Goal: Transaction & Acquisition: Download file/media

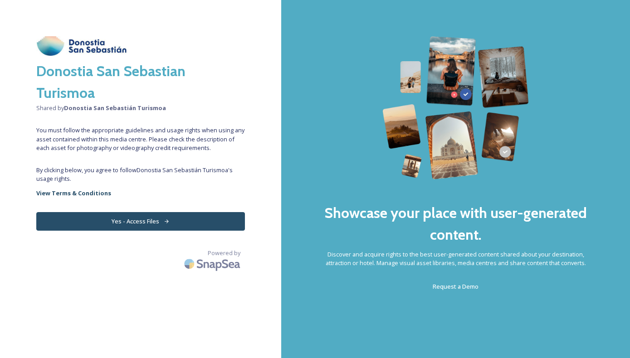
click at [193, 219] on button "Yes - Access Files" at bounding box center [140, 221] width 209 height 19
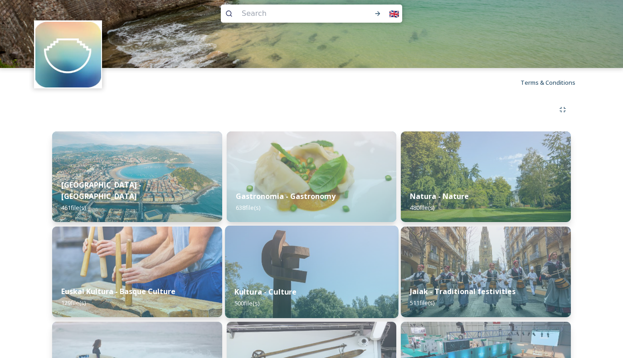
scroll to position [49, 0]
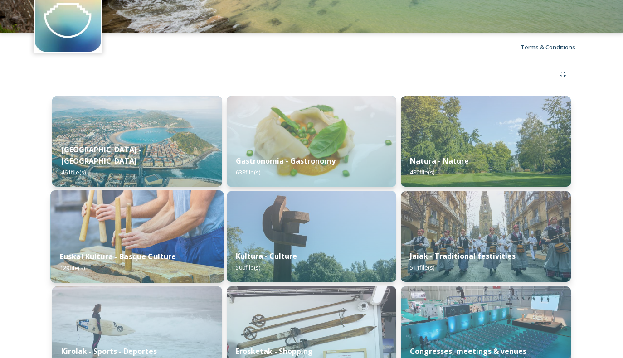
click at [166, 230] on img at bounding box center [136, 237] width 173 height 93
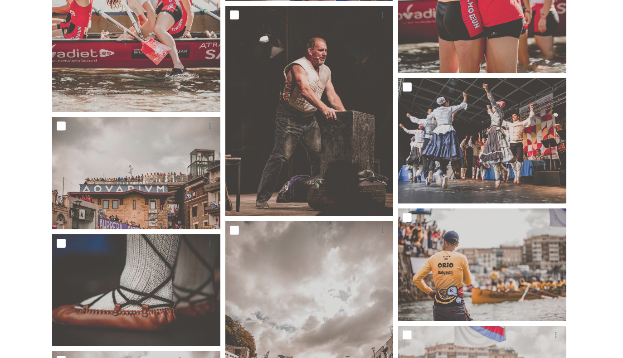
scroll to position [4277, 0]
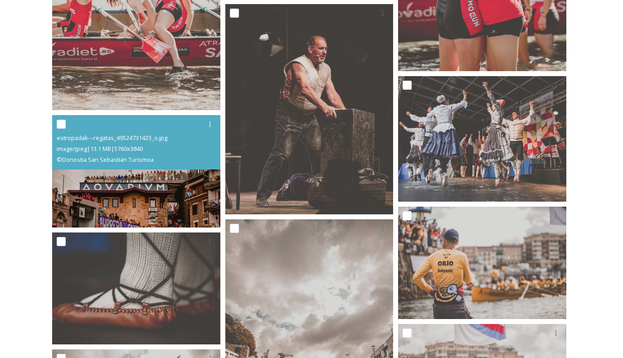
click at [177, 173] on img at bounding box center [136, 171] width 168 height 113
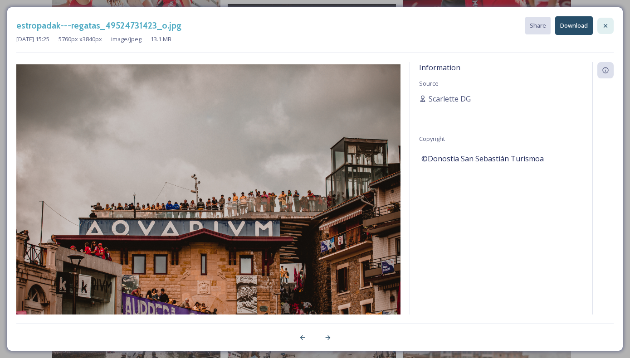
click at [607, 24] on icon at bounding box center [606, 26] width 4 height 4
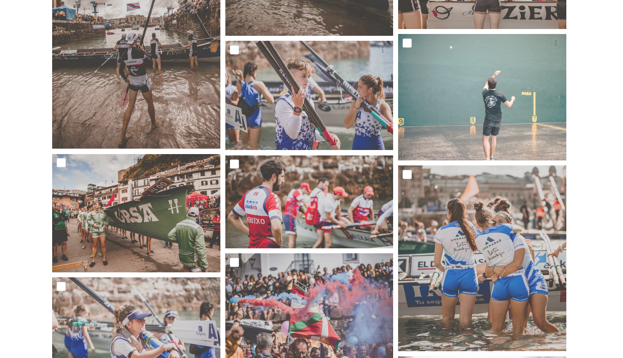
scroll to position [4773, 0]
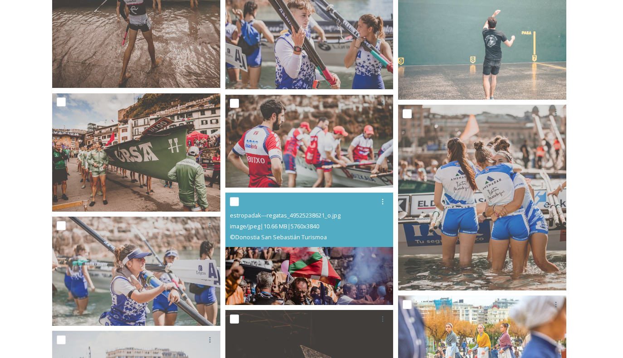
click at [365, 265] on img at bounding box center [309, 249] width 168 height 113
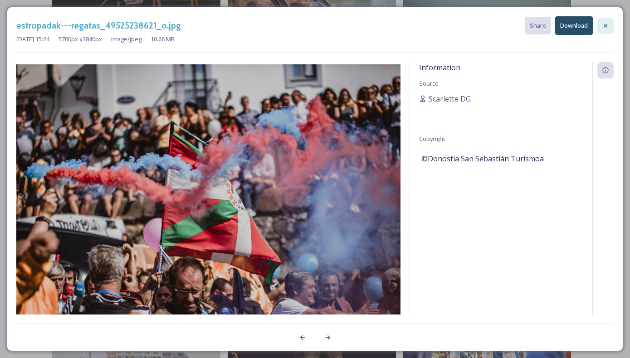
click at [605, 24] on icon at bounding box center [605, 25] width 7 height 7
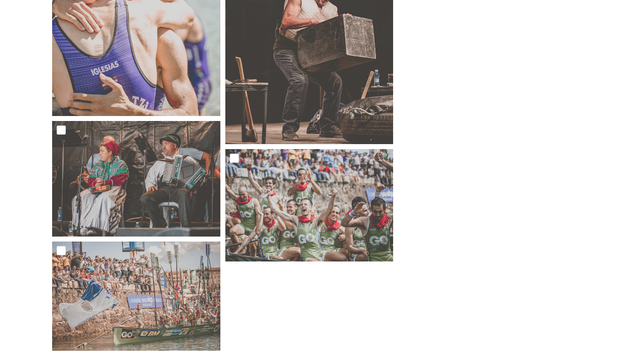
scroll to position [6345, 0]
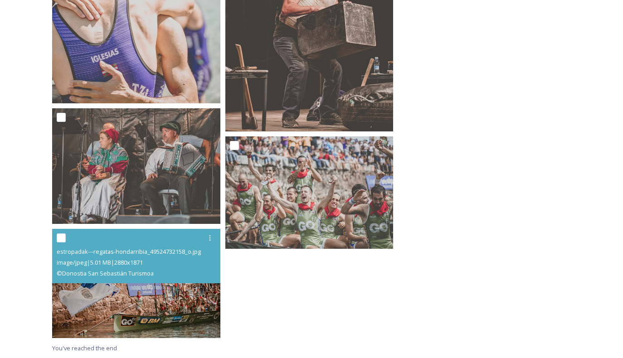
click at [192, 292] on img at bounding box center [136, 283] width 168 height 109
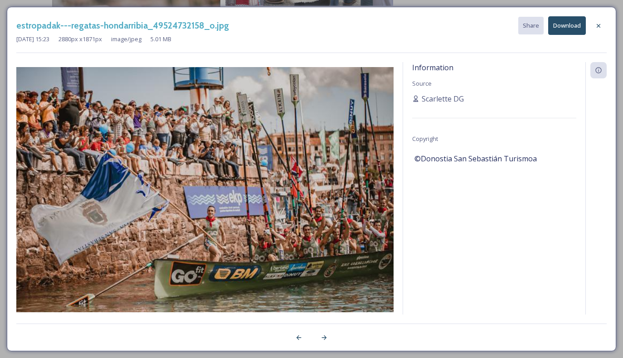
scroll to position [6255, 0]
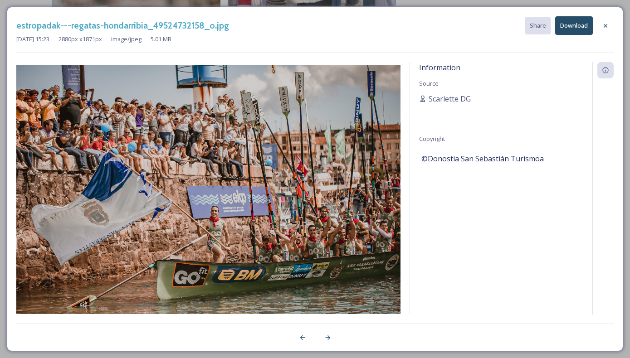
click at [608, 28] on icon at bounding box center [605, 25] width 7 height 7
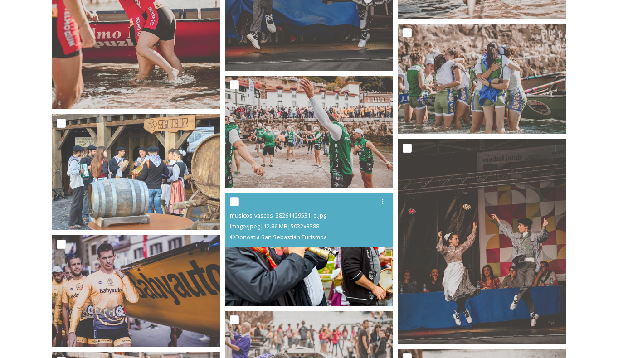
scroll to position [3412, 0]
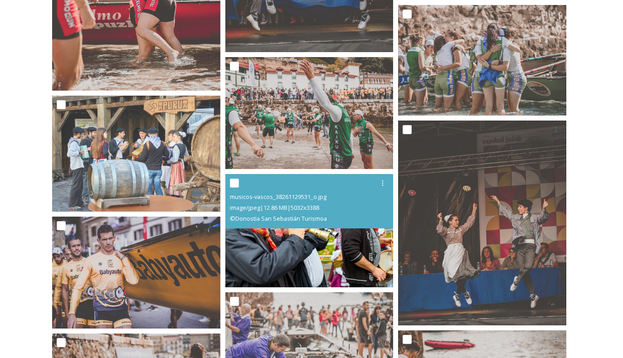
click at [327, 245] on img at bounding box center [309, 231] width 168 height 113
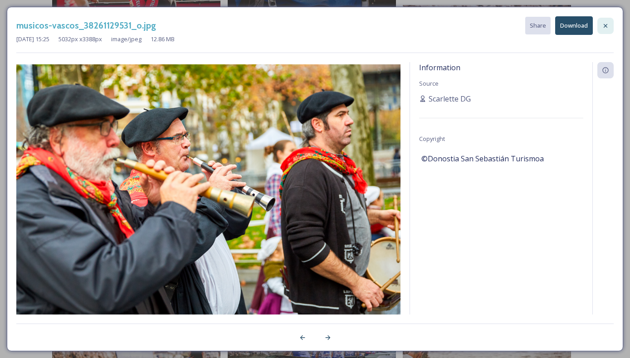
click at [602, 24] on icon at bounding box center [605, 25] width 7 height 7
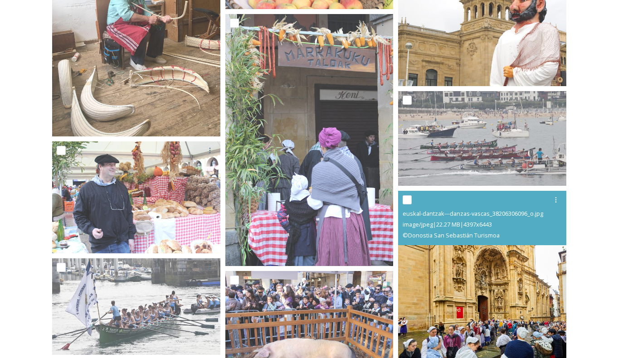
scroll to position [1557, 0]
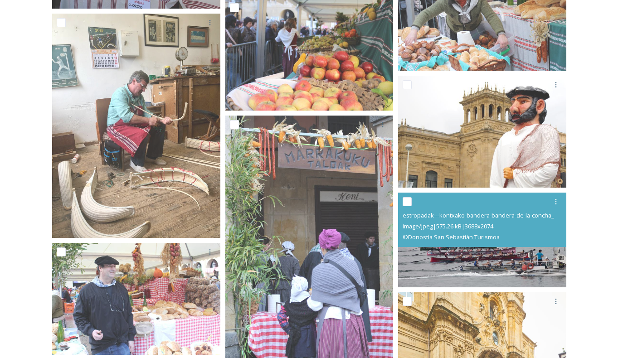
click at [489, 265] on img at bounding box center [482, 240] width 168 height 95
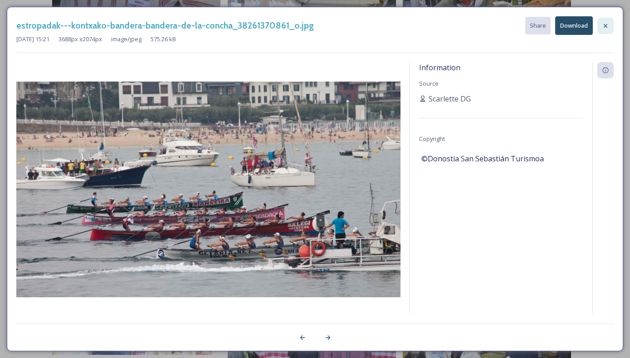
click at [603, 26] on icon at bounding box center [605, 25] width 7 height 7
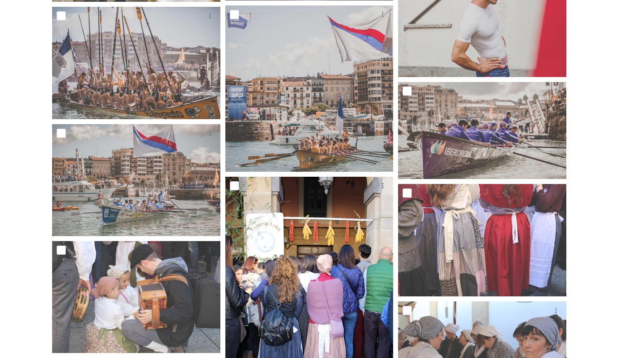
scroll to position [604, 0]
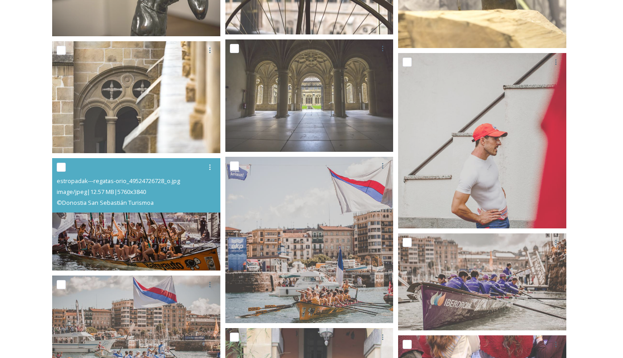
click at [207, 252] on img at bounding box center [136, 214] width 168 height 113
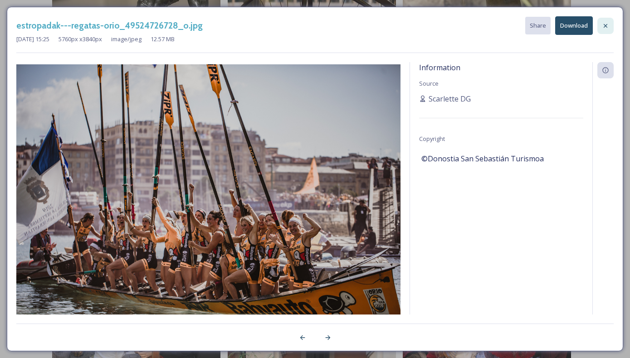
click at [604, 26] on icon at bounding box center [605, 25] width 7 height 7
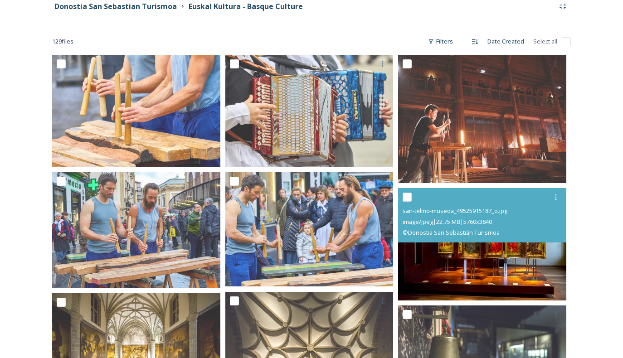
scroll to position [30, 0]
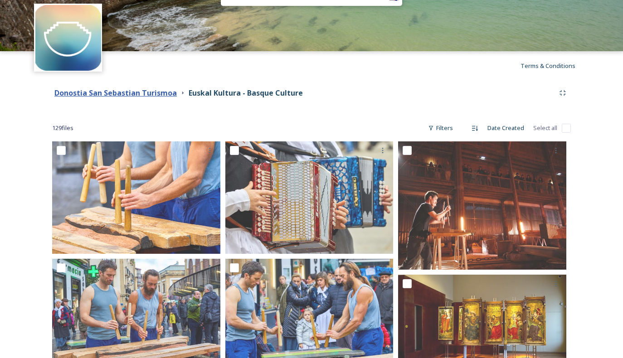
click at [119, 91] on strong "Donostia San Sebastian Turismoa" at bounding box center [115, 93] width 122 height 10
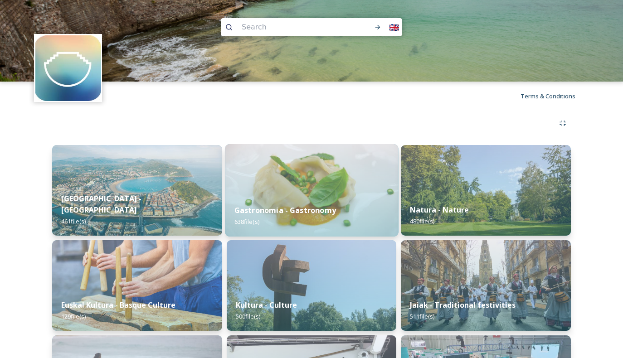
scroll to position [162, 0]
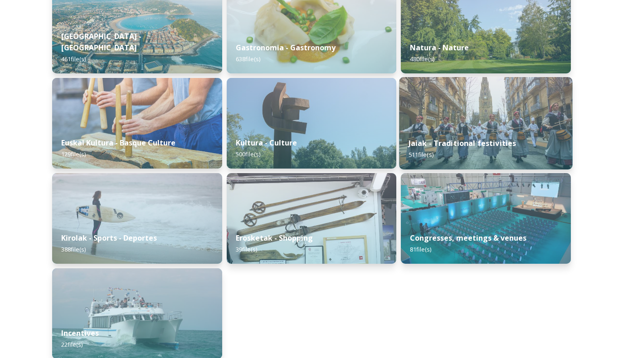
click at [441, 137] on div "Jaiak - Traditional festivities 511 file(s)" at bounding box center [486, 148] width 173 height 41
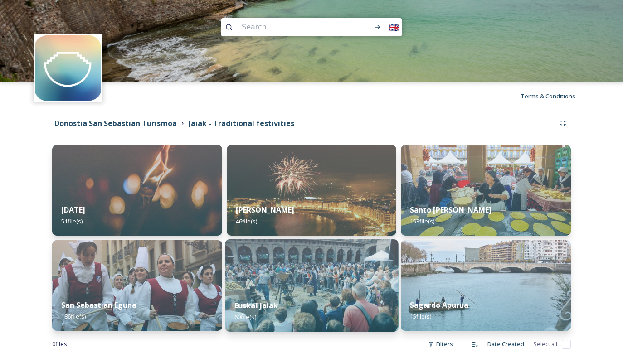
scroll to position [15, 0]
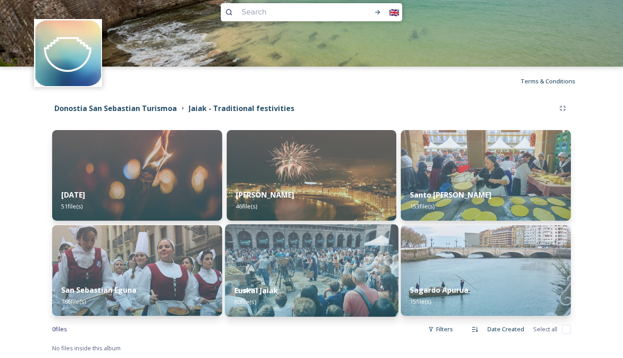
click at [326, 263] on img at bounding box center [311, 271] width 173 height 93
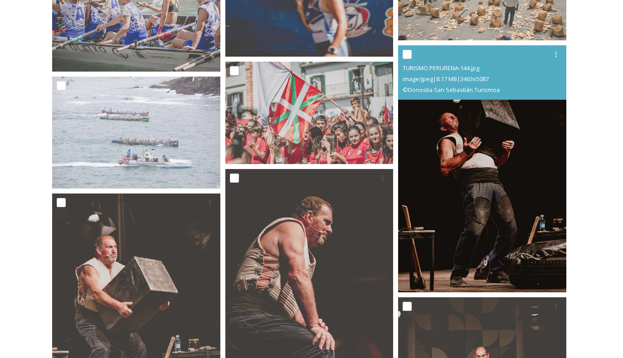
scroll to position [486, 0]
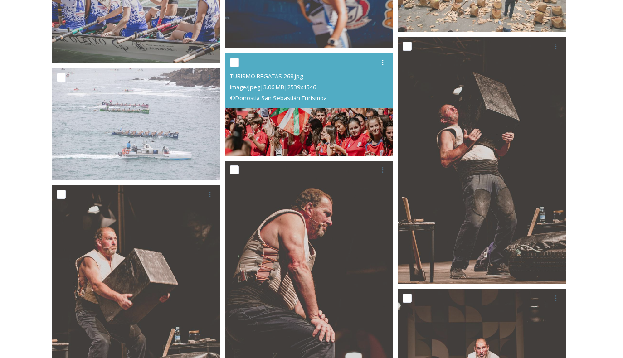
click at [336, 137] on img at bounding box center [309, 105] width 168 height 103
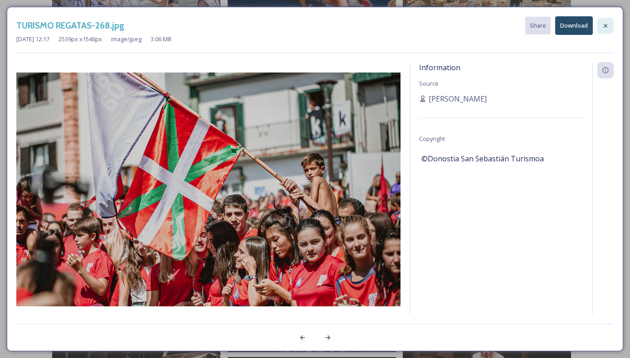
click at [604, 24] on icon at bounding box center [605, 25] width 7 height 7
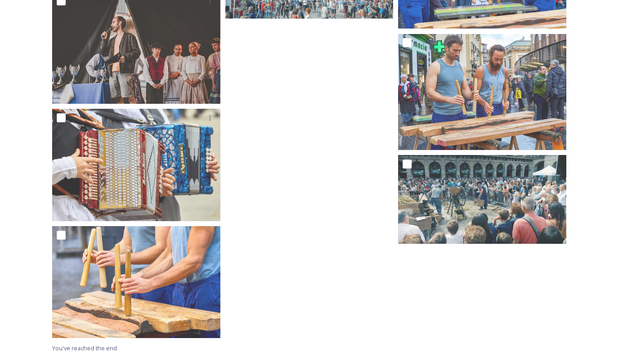
scroll to position [3070, 0]
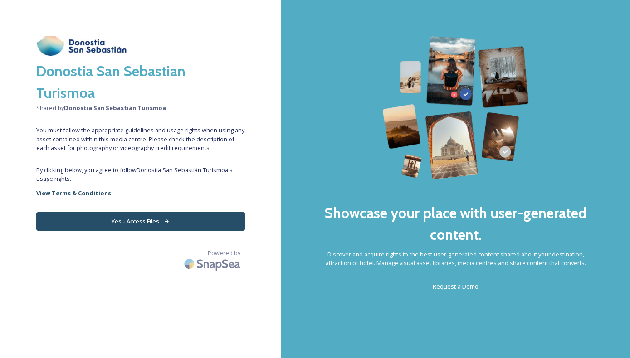
click at [206, 229] on button "Yes - Access Files" at bounding box center [140, 221] width 209 height 19
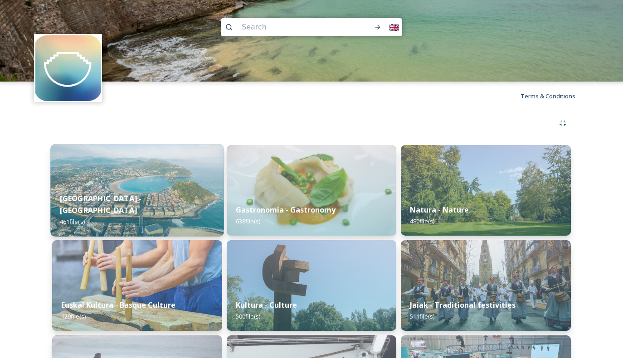
click at [203, 220] on div "Donostia - San Sebastian 461 file(s)" at bounding box center [136, 210] width 173 height 53
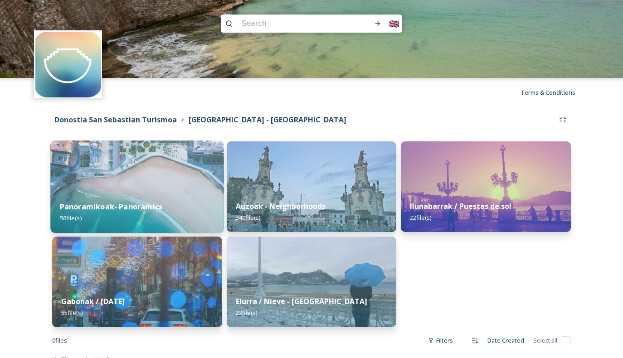
scroll to position [15, 0]
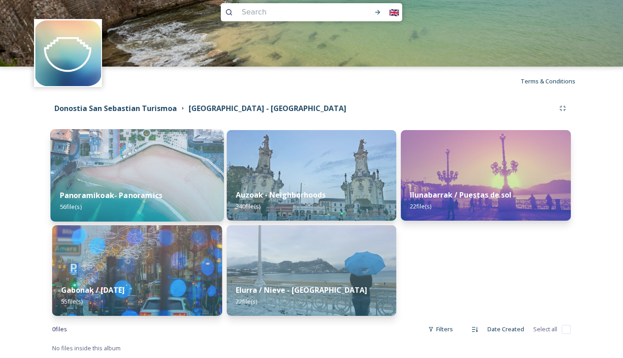
click at [144, 159] on img at bounding box center [136, 175] width 173 height 93
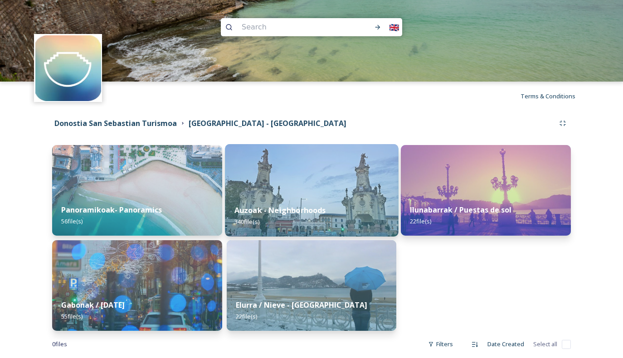
scroll to position [15, 0]
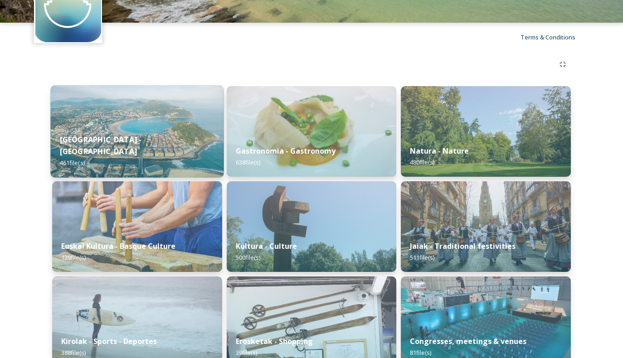
scroll to position [121, 0]
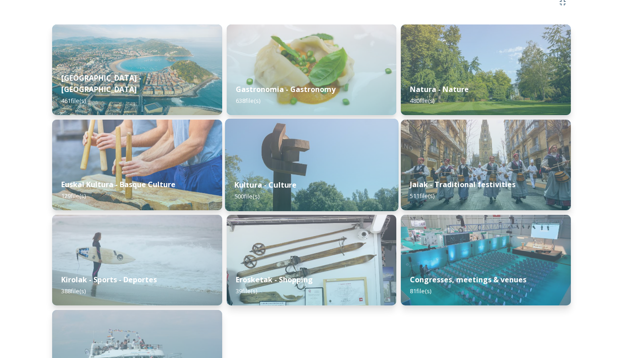
click at [287, 190] on strong "Kultura - Culture" at bounding box center [265, 185] width 63 height 10
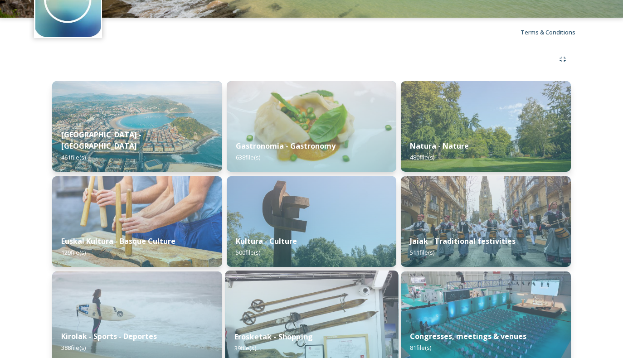
scroll to position [172, 0]
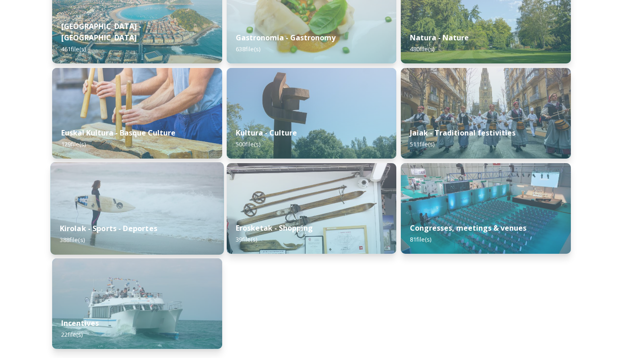
click at [164, 187] on img at bounding box center [136, 208] width 173 height 93
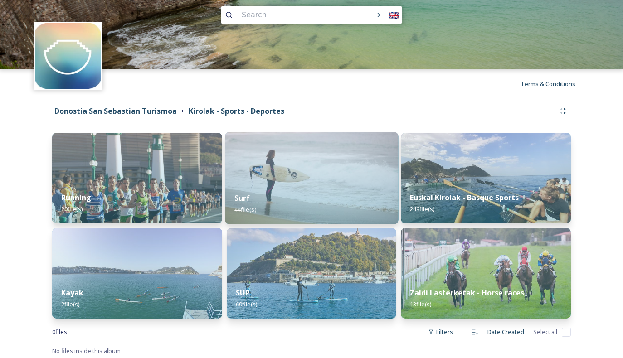
scroll to position [15, 0]
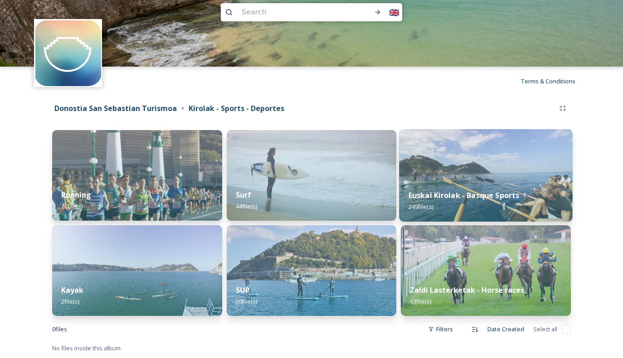
click at [453, 191] on div "Euskal Kirolak - Basque Sports 249 file(s)" at bounding box center [486, 201] width 173 height 41
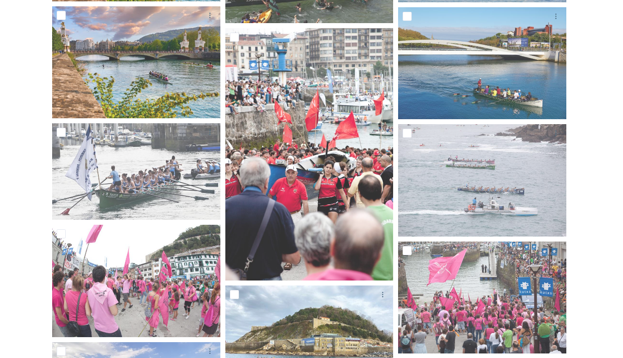
scroll to position [5857, 0]
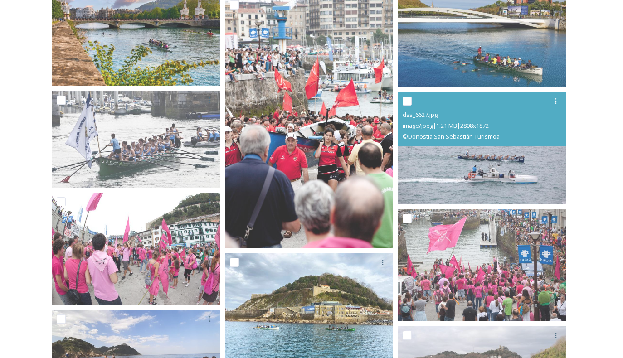
click at [526, 171] on img at bounding box center [482, 148] width 168 height 113
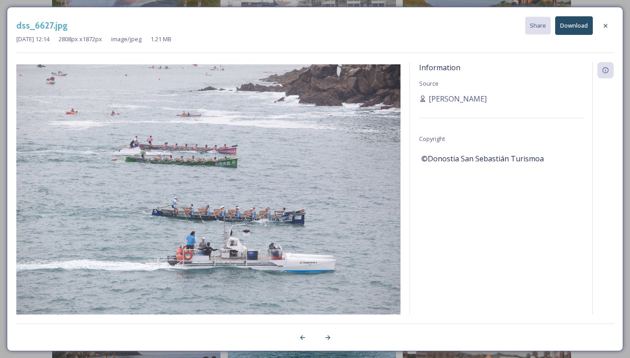
click at [575, 31] on button "Download" at bounding box center [574, 25] width 38 height 19
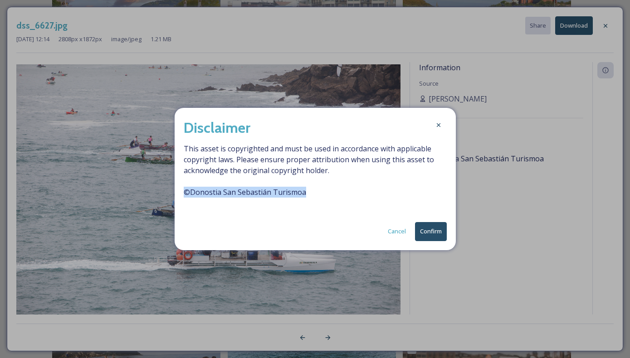
drag, startPoint x: 255, startPoint y: 196, endPoint x: 184, endPoint y: 194, distance: 71.3
click at [184, 194] on span "This asset is copyrighted and must be used in accordance with applicable copyri…" at bounding box center [315, 175] width 263 height 65
copy span "© Donostia San Sebastián Turismoa"
click at [433, 228] on button "Confirm" at bounding box center [431, 231] width 32 height 19
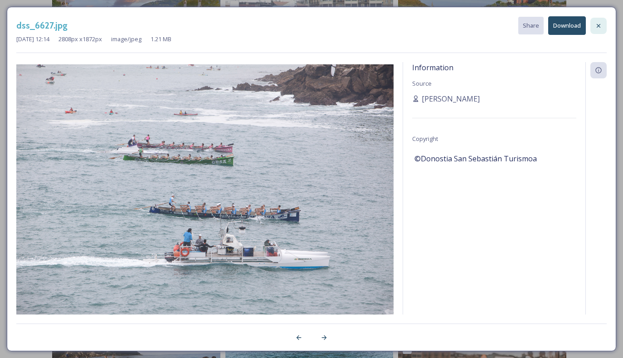
click at [598, 28] on icon at bounding box center [598, 25] width 7 height 7
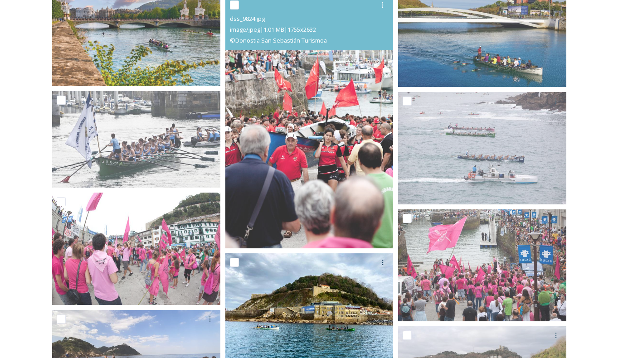
scroll to position [5981, 0]
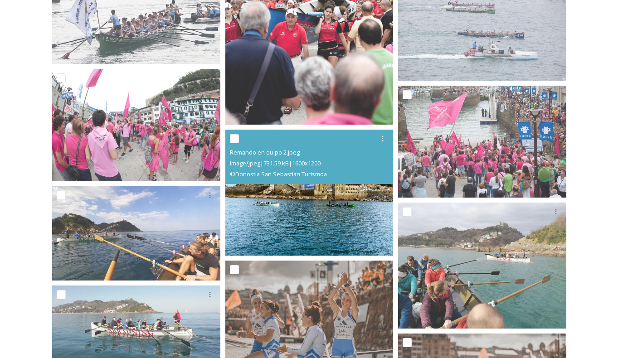
click at [355, 200] on img at bounding box center [309, 193] width 168 height 126
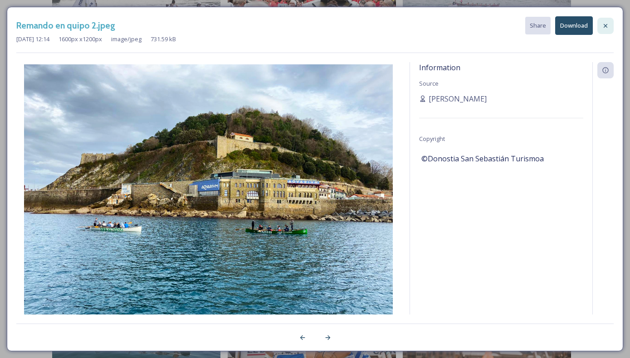
click at [601, 26] on div at bounding box center [605, 26] width 16 height 16
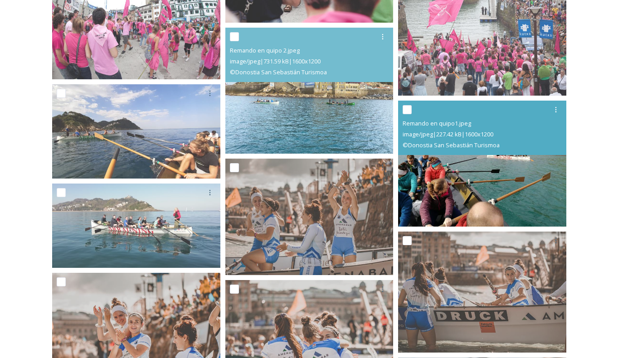
scroll to position [6125, 0]
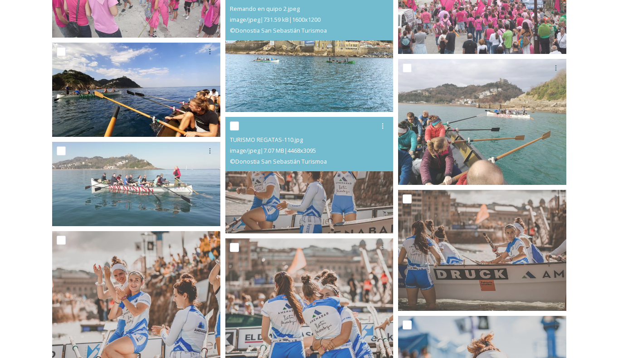
click at [187, 106] on img at bounding box center [136, 89] width 168 height 95
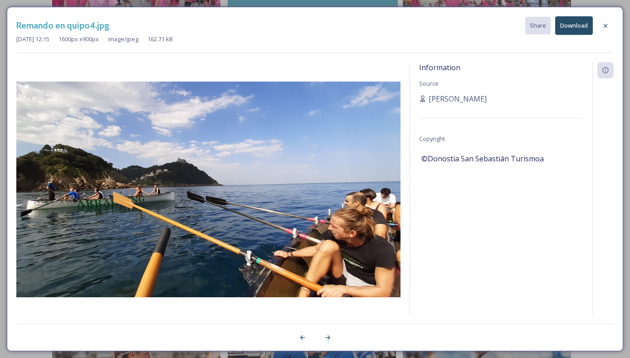
drag, startPoint x: 606, startPoint y: 24, endPoint x: 559, endPoint y: 81, distance: 74.1
click at [607, 24] on icon at bounding box center [605, 25] width 7 height 7
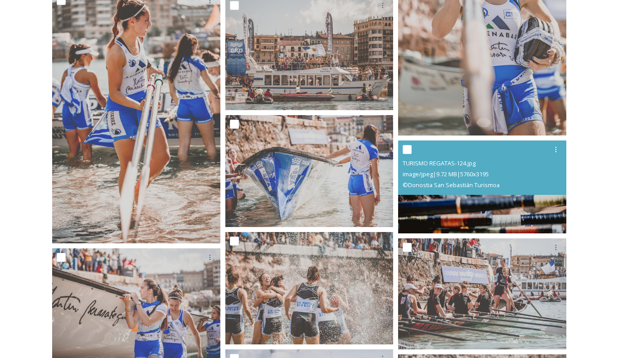
scroll to position [6564, 0]
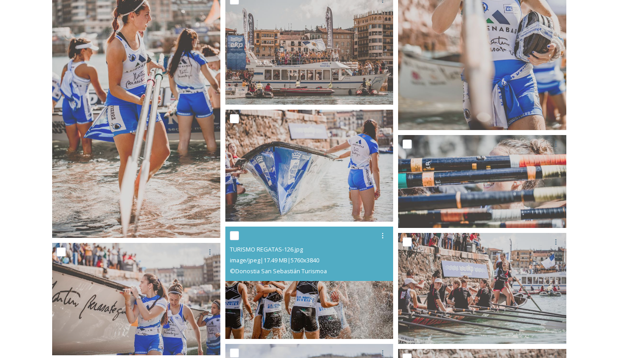
click at [358, 261] on div "image/jpeg | 17.49 MB | 5760 x 3840" at bounding box center [311, 260] width 162 height 11
click at [356, 304] on img at bounding box center [309, 283] width 168 height 113
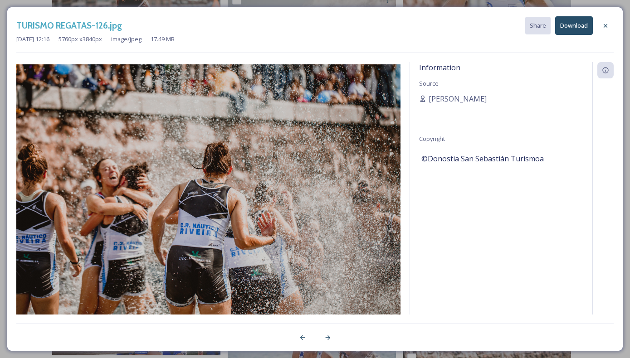
click at [586, 30] on button "Download" at bounding box center [574, 25] width 38 height 19
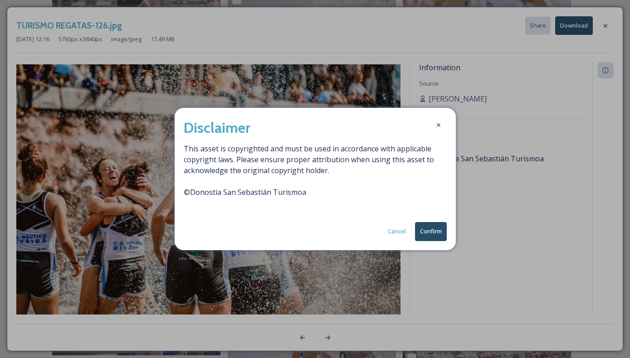
click at [434, 233] on button "Confirm" at bounding box center [431, 231] width 32 height 19
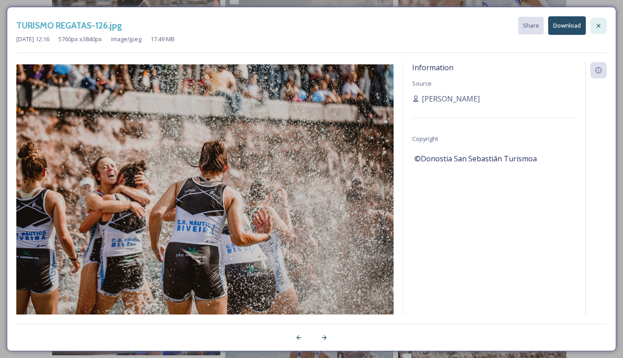
click at [597, 26] on icon at bounding box center [598, 25] width 7 height 7
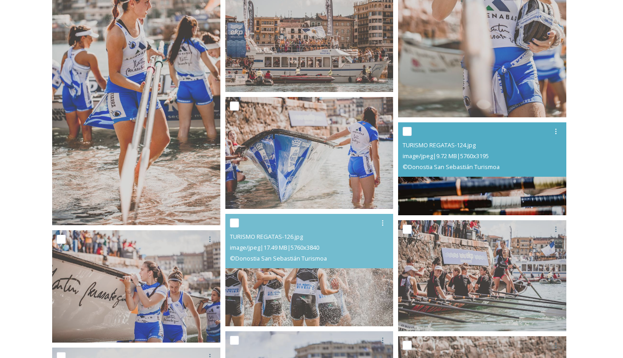
scroll to position [6675, 0]
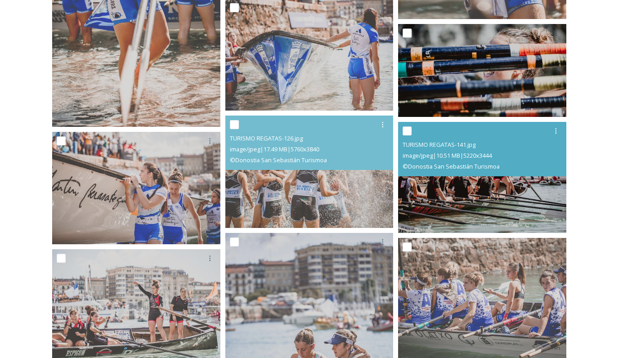
click at [514, 185] on img at bounding box center [482, 177] width 168 height 111
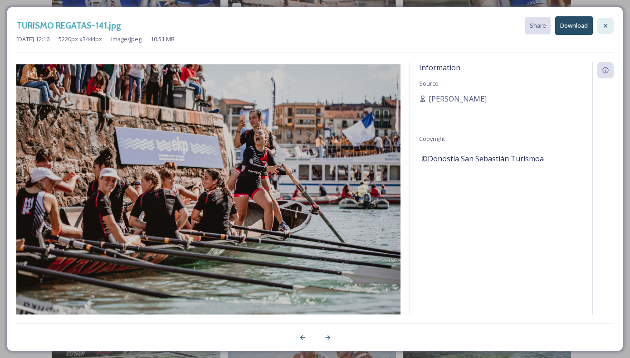
click at [602, 24] on div at bounding box center [605, 26] width 16 height 16
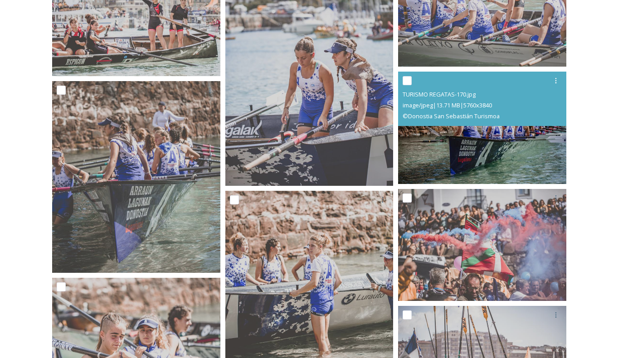
scroll to position [7118, 0]
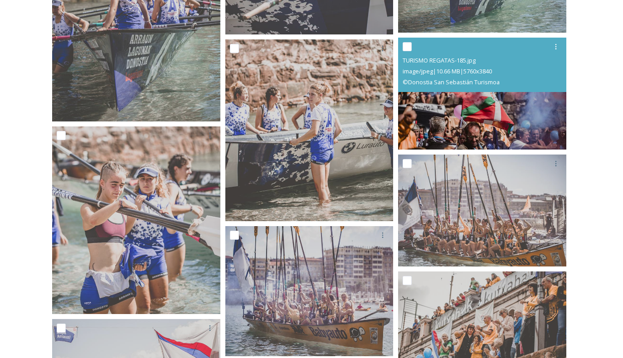
click at [518, 118] on img at bounding box center [482, 94] width 168 height 113
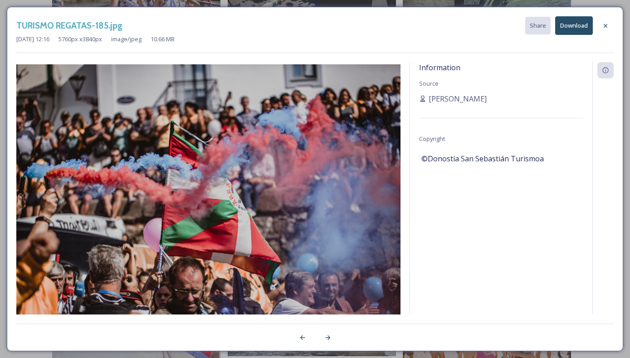
click at [578, 25] on button "Download" at bounding box center [574, 25] width 38 height 19
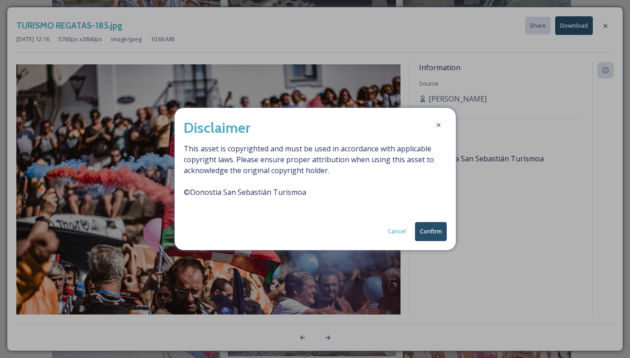
click at [426, 228] on button "Confirm" at bounding box center [431, 231] width 32 height 19
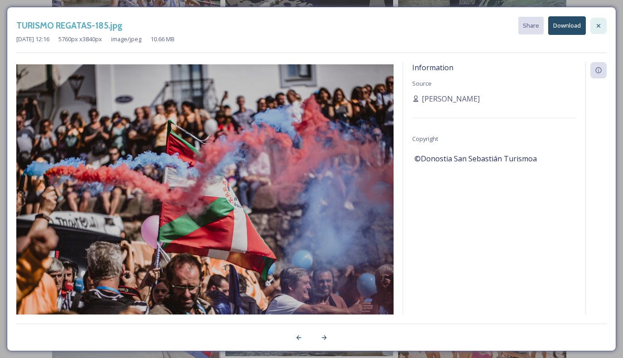
click at [597, 26] on icon at bounding box center [598, 25] width 7 height 7
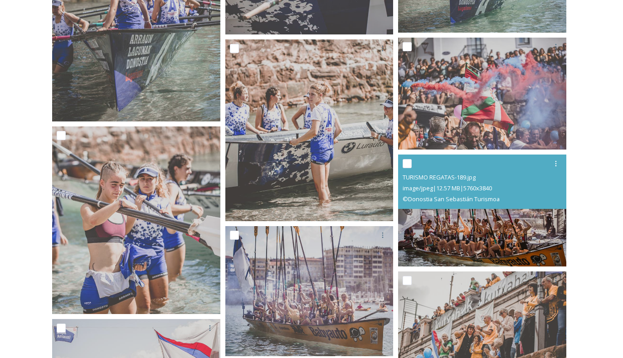
scroll to position [7261, 0]
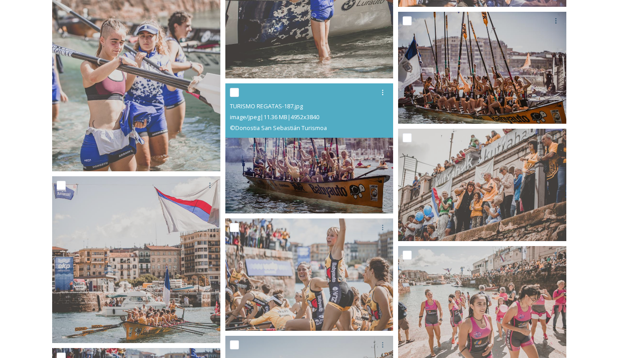
click at [351, 174] on img at bounding box center [309, 148] width 168 height 131
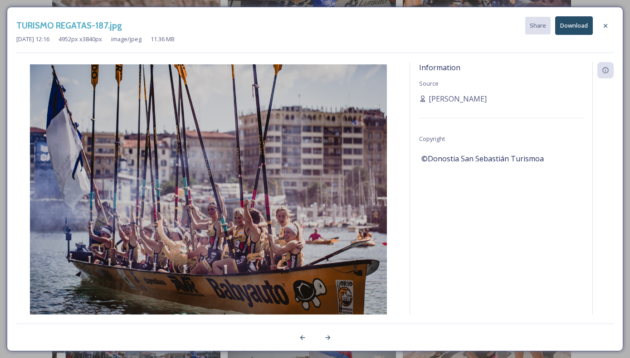
click at [583, 31] on button "Download" at bounding box center [574, 25] width 38 height 19
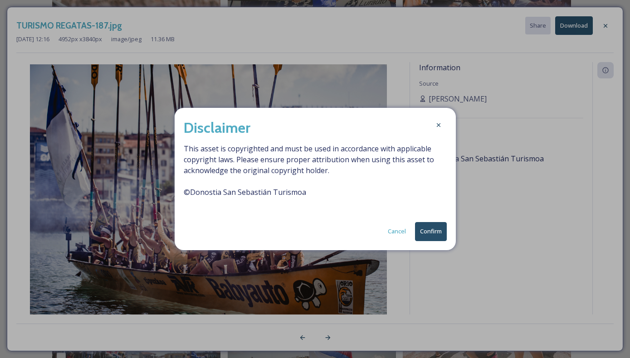
click at [428, 230] on button "Confirm" at bounding box center [431, 231] width 32 height 19
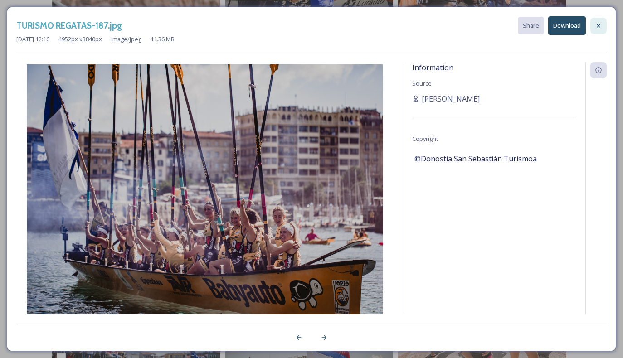
click at [600, 27] on icon at bounding box center [599, 26] width 4 height 4
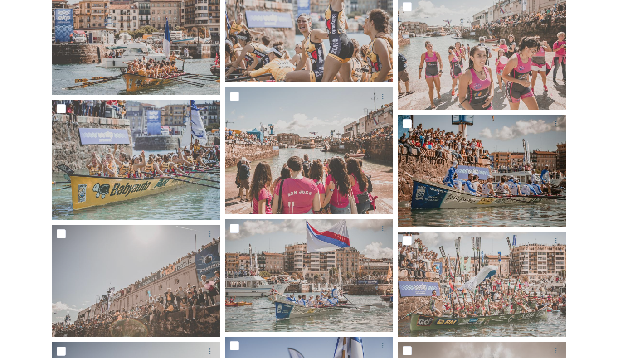
scroll to position [7511, 0]
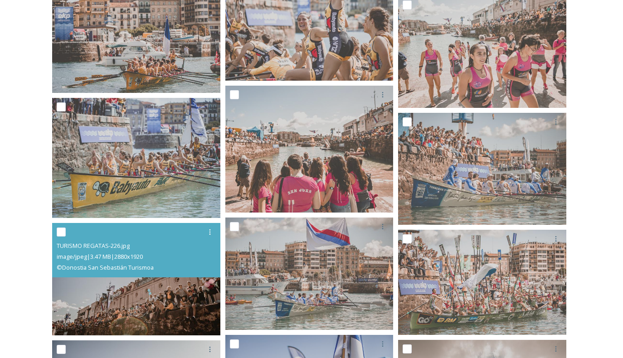
click at [152, 262] on div "© Donostia San Sebastián Turismoa" at bounding box center [138, 267] width 162 height 11
click at [176, 296] on img at bounding box center [136, 279] width 168 height 113
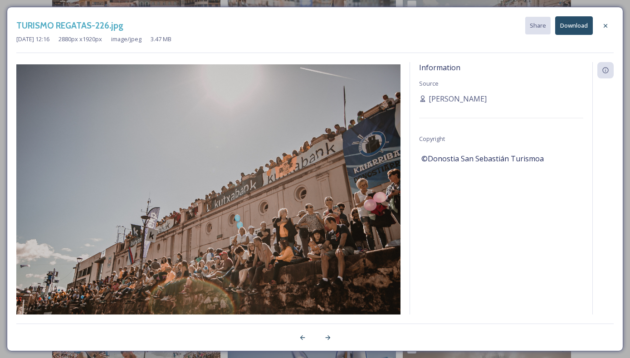
click at [566, 28] on button "Download" at bounding box center [574, 25] width 38 height 19
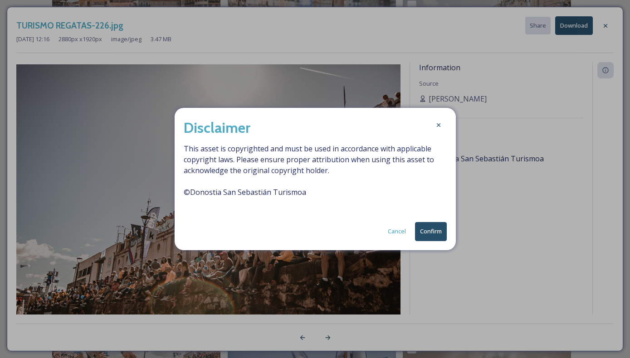
click at [429, 227] on button "Confirm" at bounding box center [431, 231] width 32 height 19
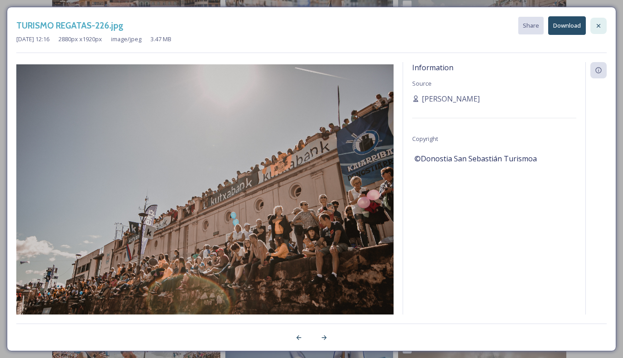
click at [602, 26] on icon at bounding box center [598, 25] width 7 height 7
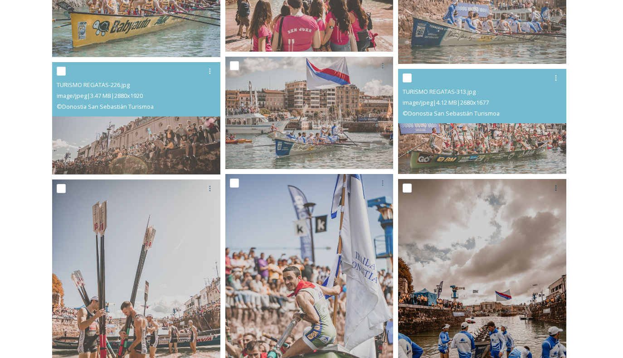
scroll to position [7814, 0]
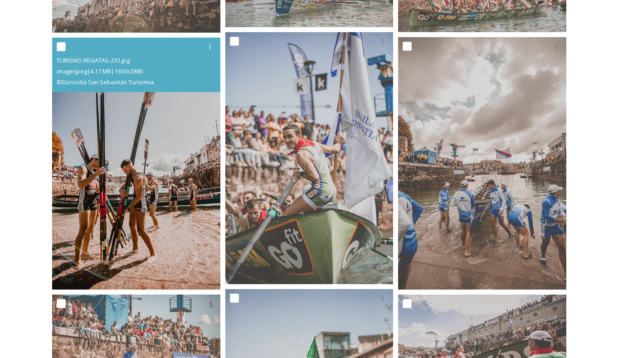
click at [184, 178] on img at bounding box center [136, 164] width 168 height 253
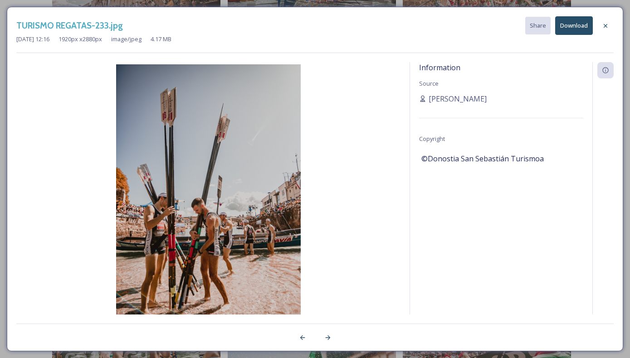
click at [586, 27] on button "Download" at bounding box center [574, 25] width 38 height 19
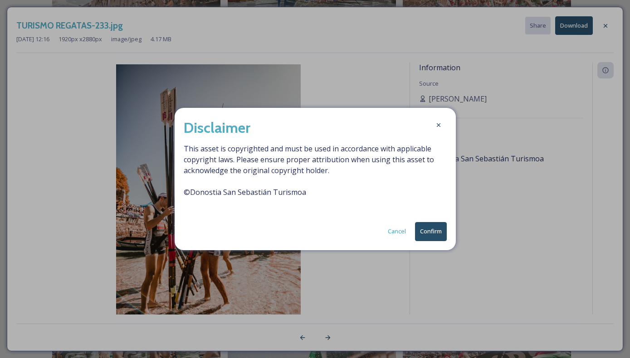
click at [422, 228] on button "Confirm" at bounding box center [431, 231] width 32 height 19
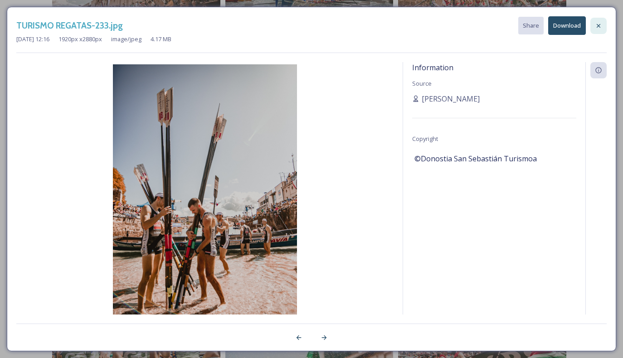
click at [602, 28] on div at bounding box center [599, 26] width 16 height 16
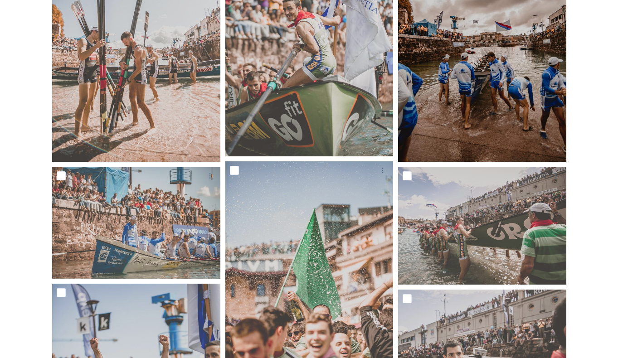
scroll to position [8024, 0]
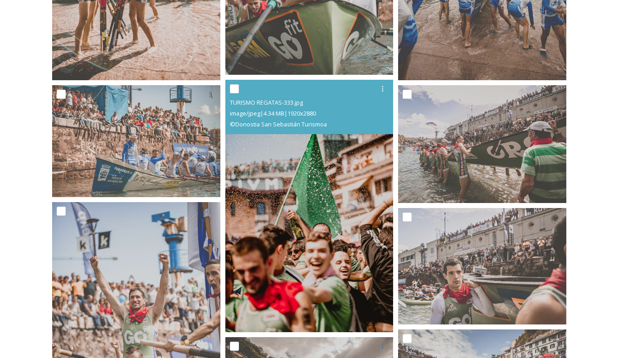
click at [366, 167] on img at bounding box center [309, 206] width 168 height 253
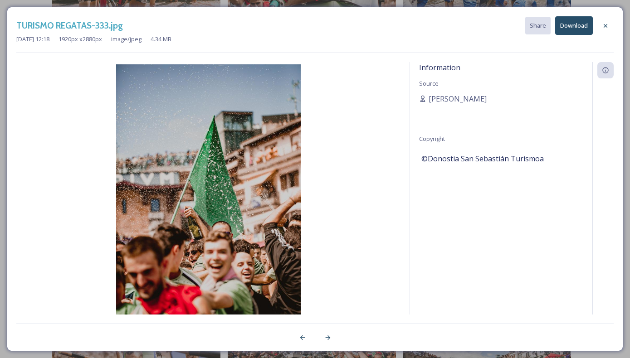
click at [585, 27] on button "Download" at bounding box center [574, 25] width 38 height 19
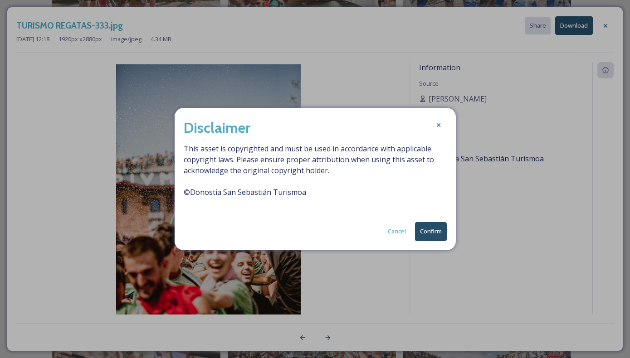
click at [442, 233] on button "Confirm" at bounding box center [431, 231] width 32 height 19
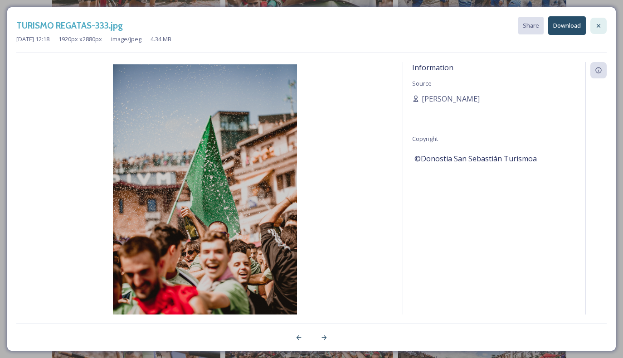
click at [596, 28] on icon at bounding box center [598, 25] width 7 height 7
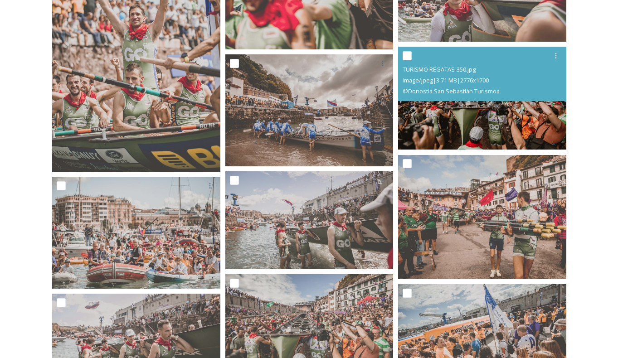
scroll to position [8415, 0]
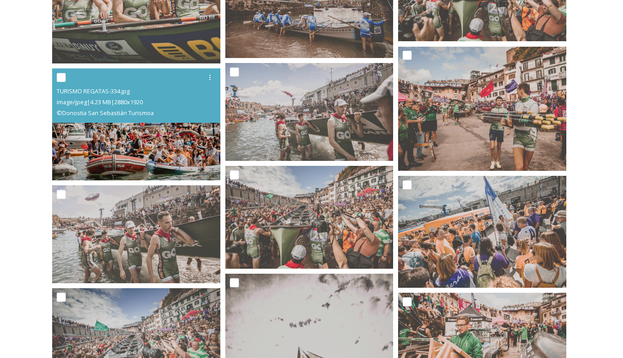
click at [166, 141] on img at bounding box center [136, 125] width 168 height 113
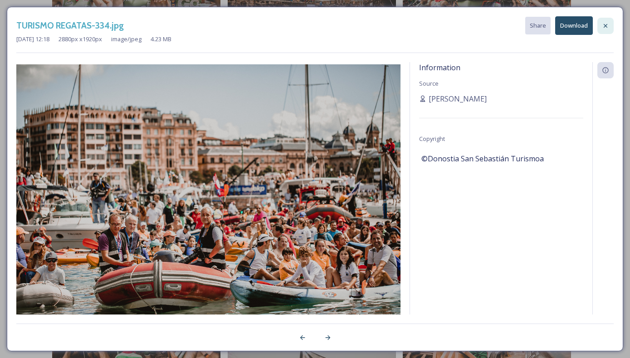
click at [603, 24] on icon at bounding box center [605, 25] width 7 height 7
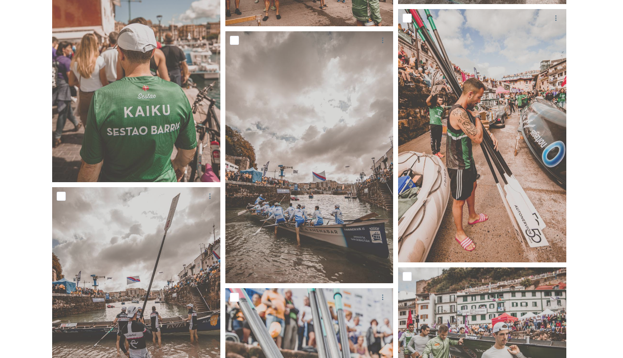
scroll to position [9113, 0]
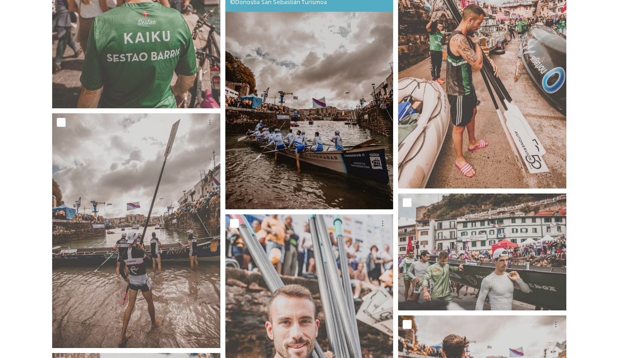
click at [276, 135] on img at bounding box center [309, 83] width 168 height 253
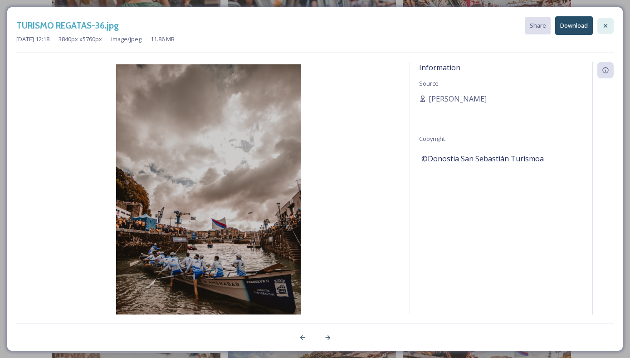
click at [602, 26] on icon at bounding box center [605, 25] width 7 height 7
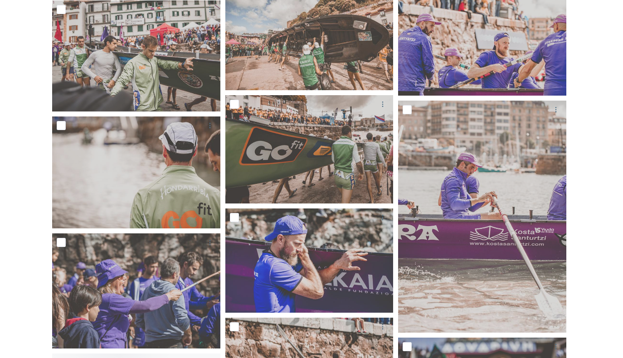
scroll to position [9763, 0]
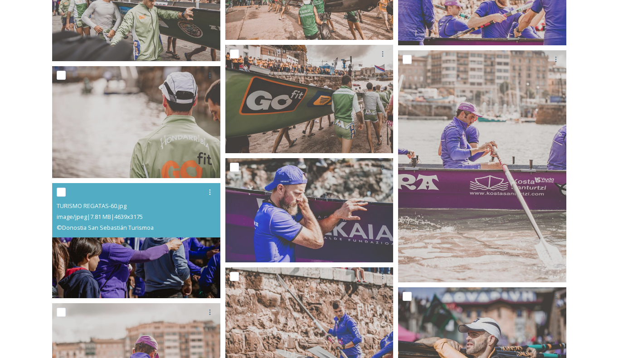
click at [202, 245] on img at bounding box center [136, 240] width 168 height 115
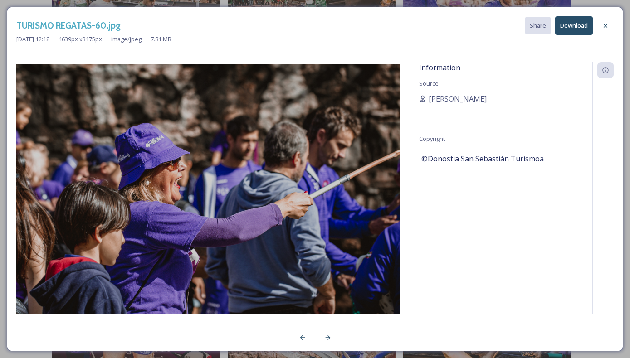
click at [571, 31] on button "Download" at bounding box center [574, 25] width 38 height 19
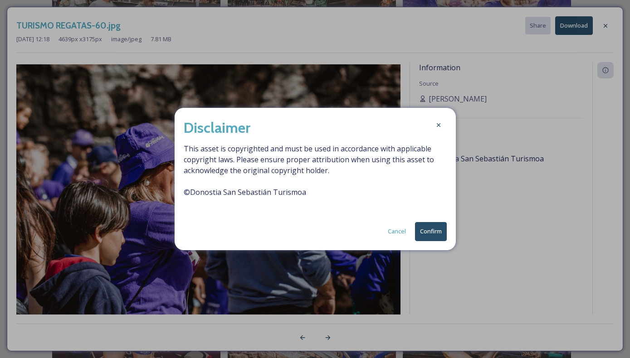
click at [435, 235] on button "Confirm" at bounding box center [431, 231] width 32 height 19
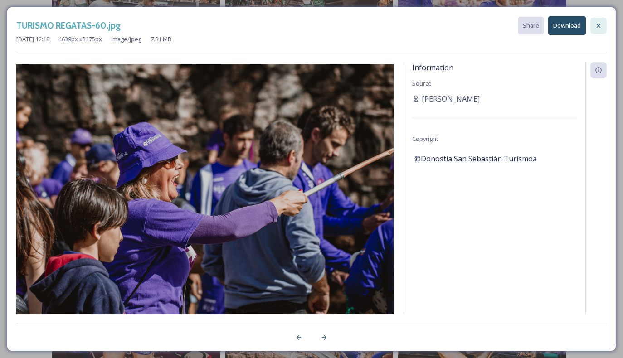
click at [599, 27] on icon at bounding box center [598, 25] width 7 height 7
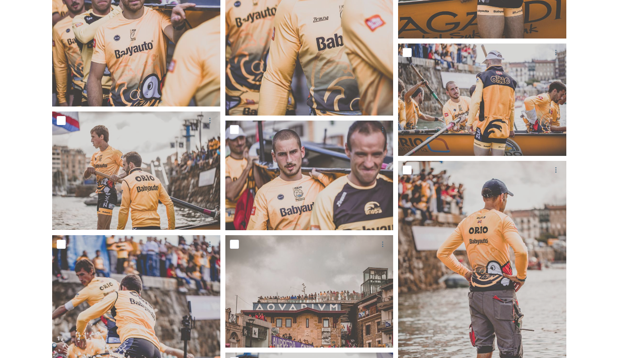
scroll to position [11293, 0]
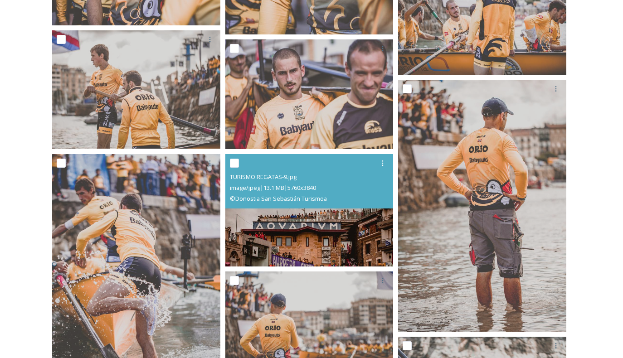
click at [376, 221] on img at bounding box center [309, 210] width 168 height 113
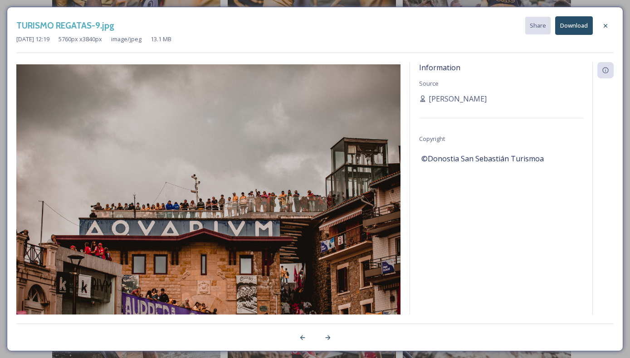
click at [583, 28] on button "Download" at bounding box center [574, 25] width 38 height 19
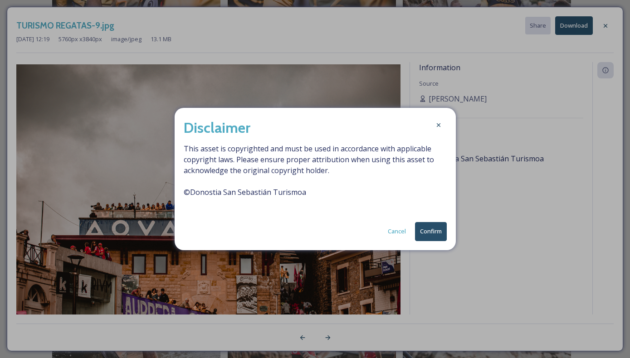
click at [426, 231] on button "Confirm" at bounding box center [431, 231] width 32 height 19
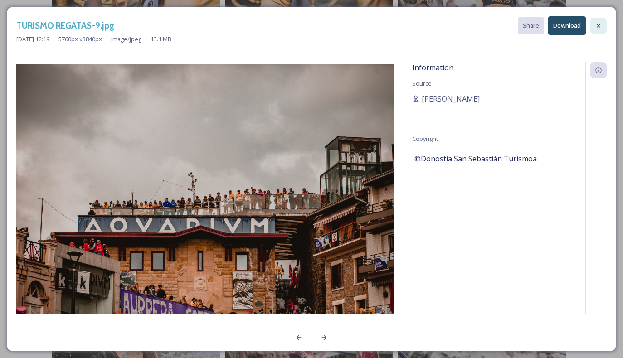
click at [598, 27] on icon at bounding box center [598, 25] width 7 height 7
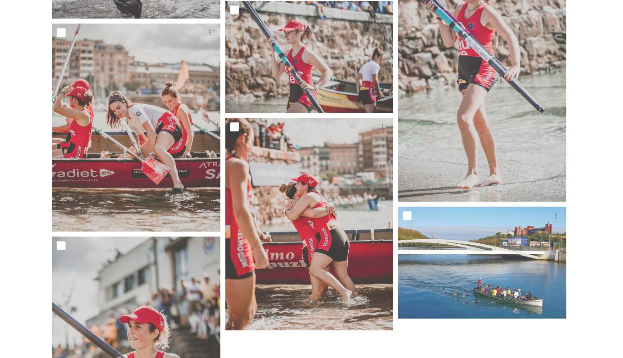
scroll to position [11526, 0]
